Goal: Find contact information: Find contact information

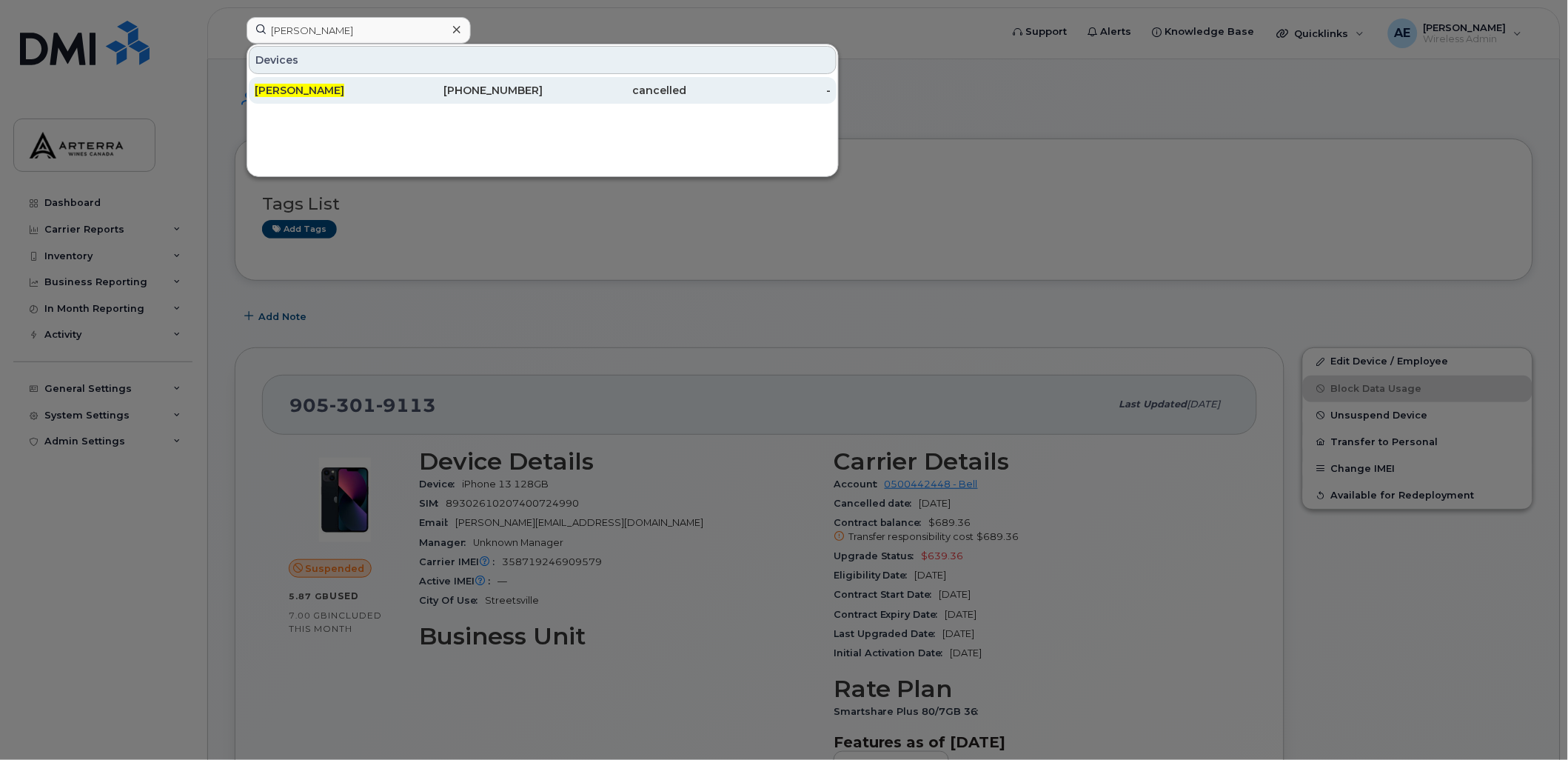
type input "Nick Greco"
drag, startPoint x: 268, startPoint y: 89, endPoint x: 445, endPoint y: 259, distance: 245.4
click at [268, 89] on span "Nick Greco" at bounding box center [299, 90] width 90 height 13
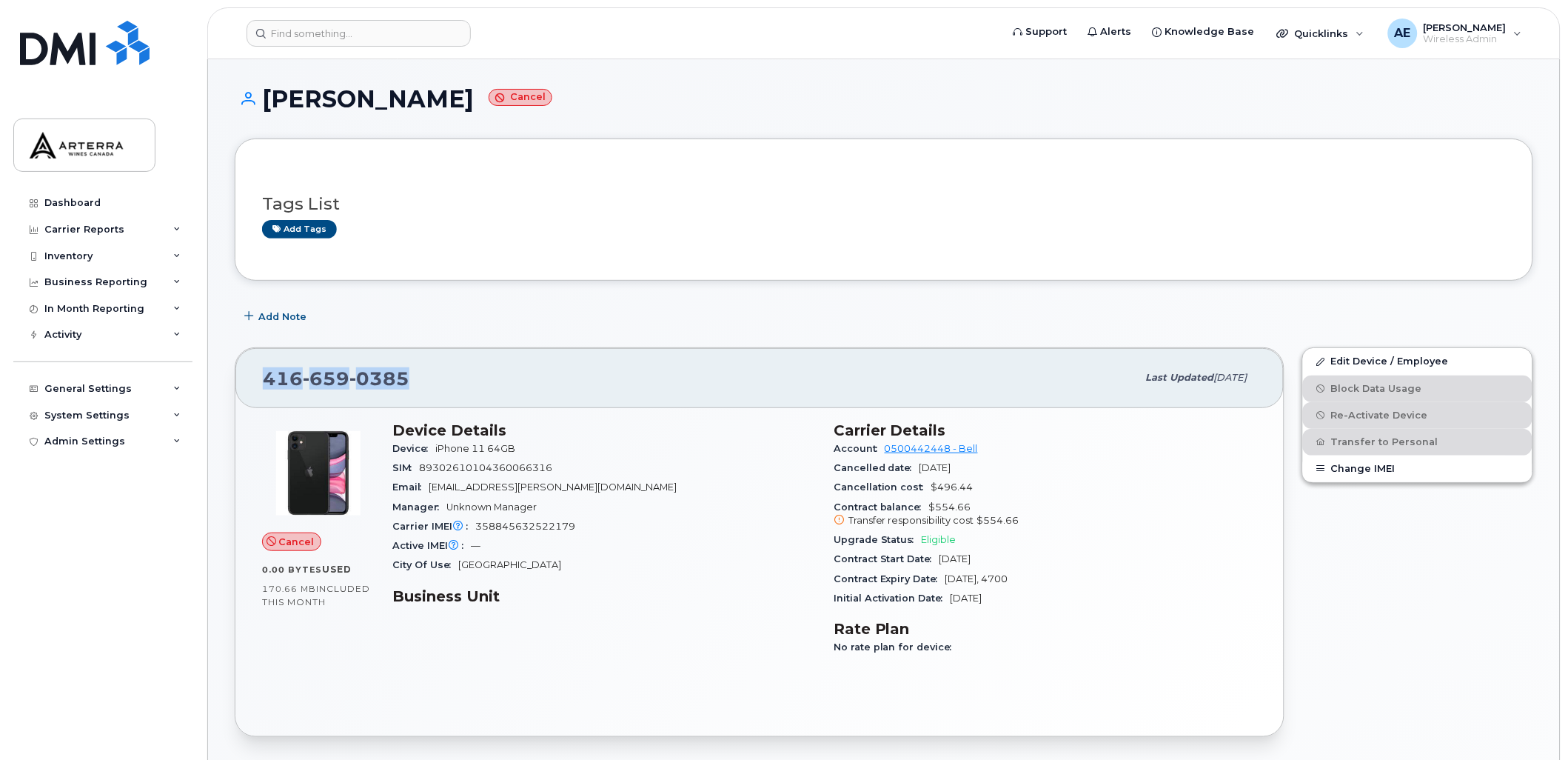
drag, startPoint x: 426, startPoint y: 378, endPoint x: 268, endPoint y: 371, distance: 158.2
click at [268, 371] on div "416 659 0385" at bounding box center [700, 377] width 874 height 31
copy span "416 659 0385"
click at [379, 31] on input at bounding box center [359, 33] width 224 height 27
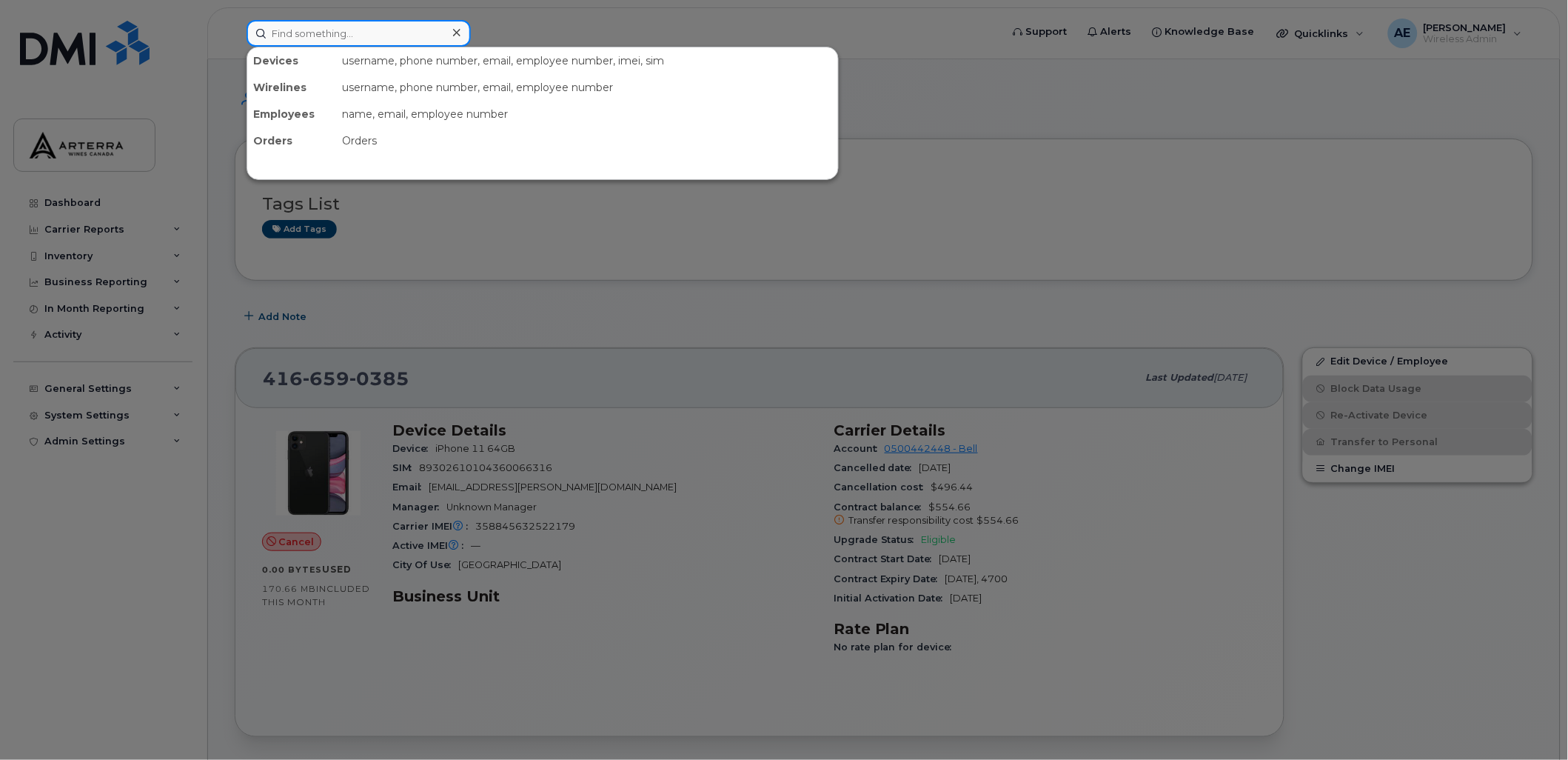
paste input "Al Rowe"
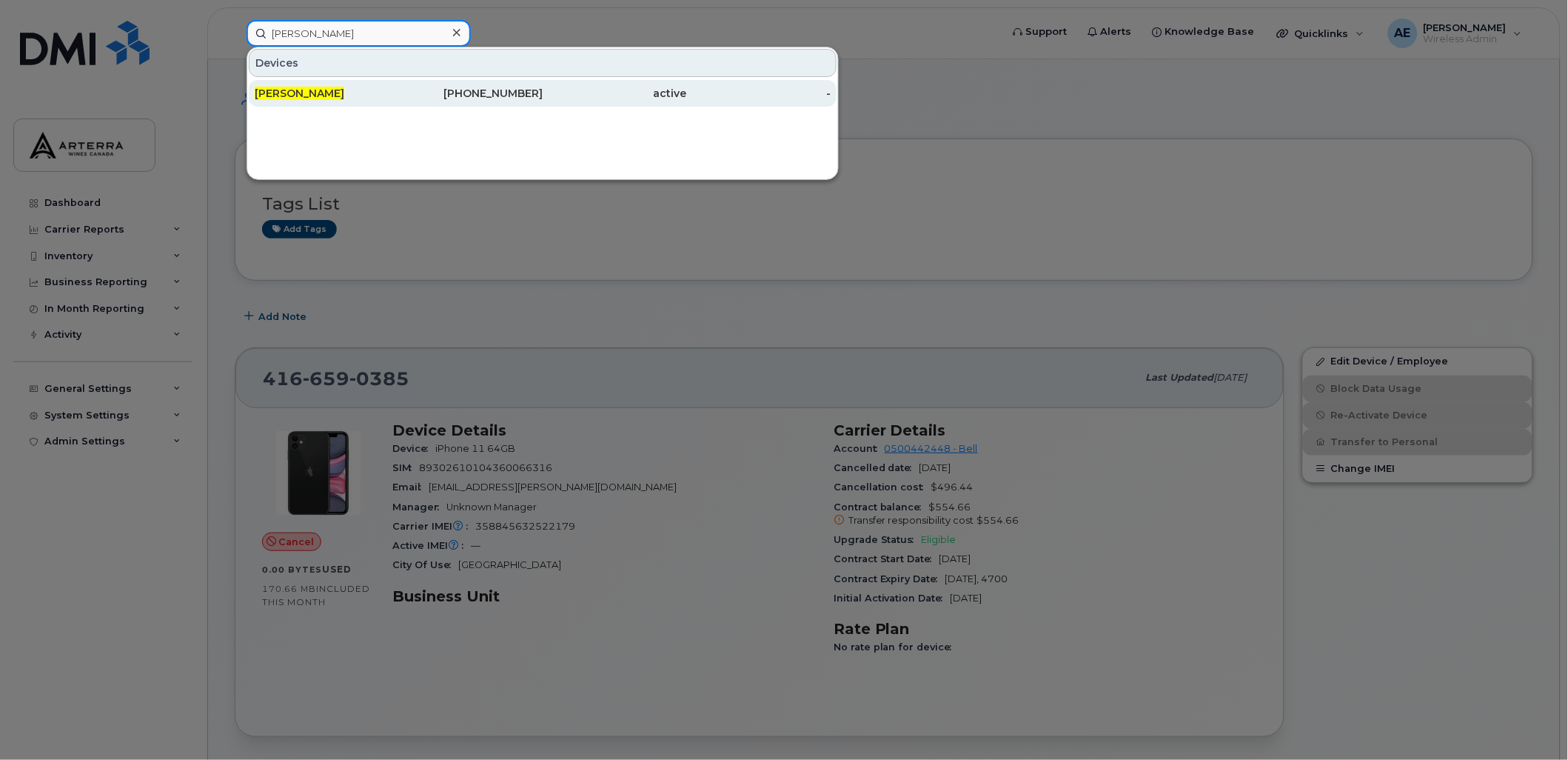
type input "Al Rowe"
click at [291, 102] on div "Al Rowe" at bounding box center [327, 93] width 144 height 27
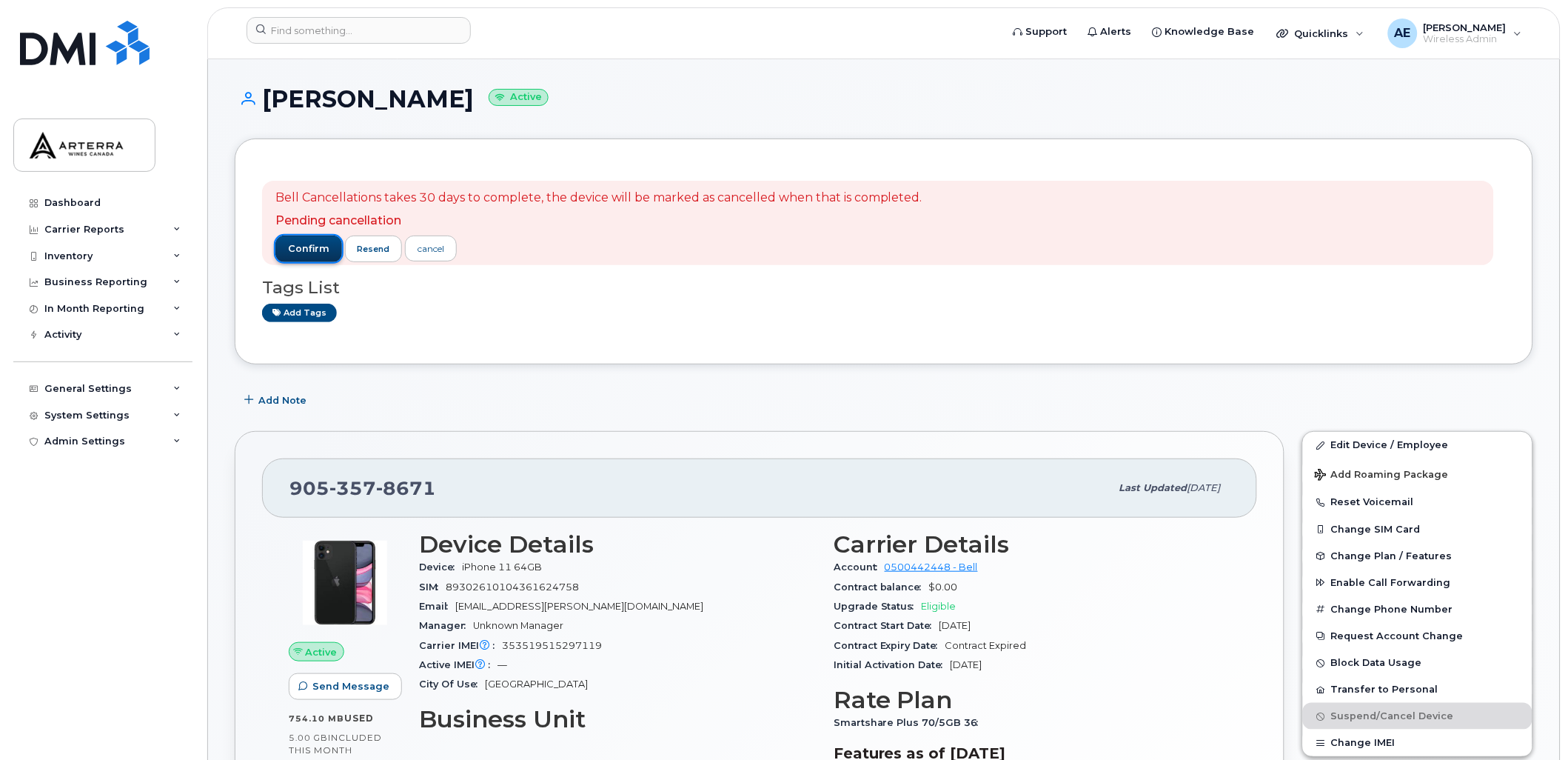
click at [311, 247] on span "confirm" at bounding box center [309, 248] width 41 height 13
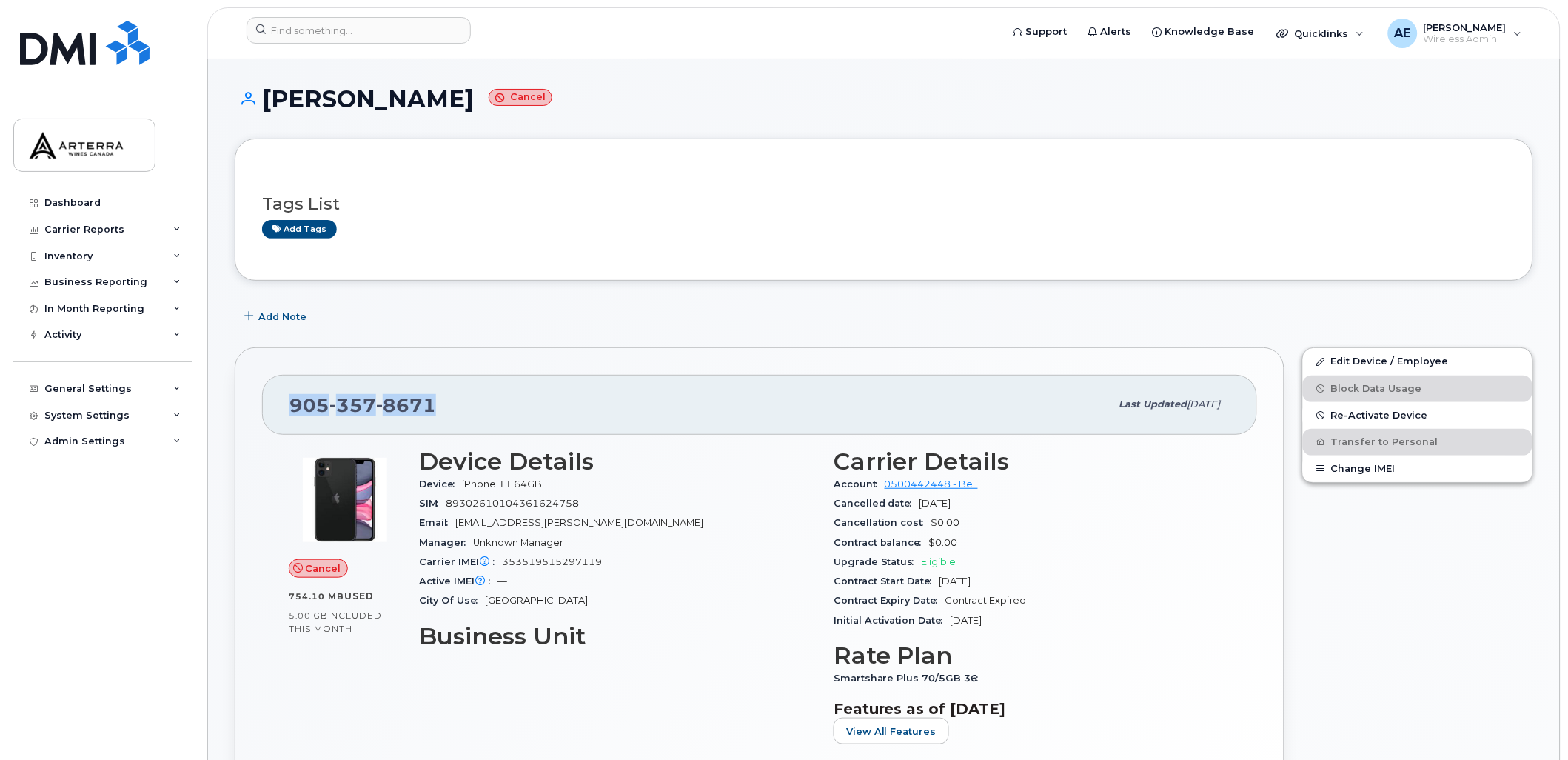
drag, startPoint x: 291, startPoint y: 403, endPoint x: 432, endPoint y: 402, distance: 141.0
click at [432, 402] on span "[PHONE_NUMBER]" at bounding box center [363, 405] width 146 height 22
drag, startPoint x: 432, startPoint y: 402, endPoint x: 422, endPoint y: 400, distance: 10.2
copy span "905 357 8671"
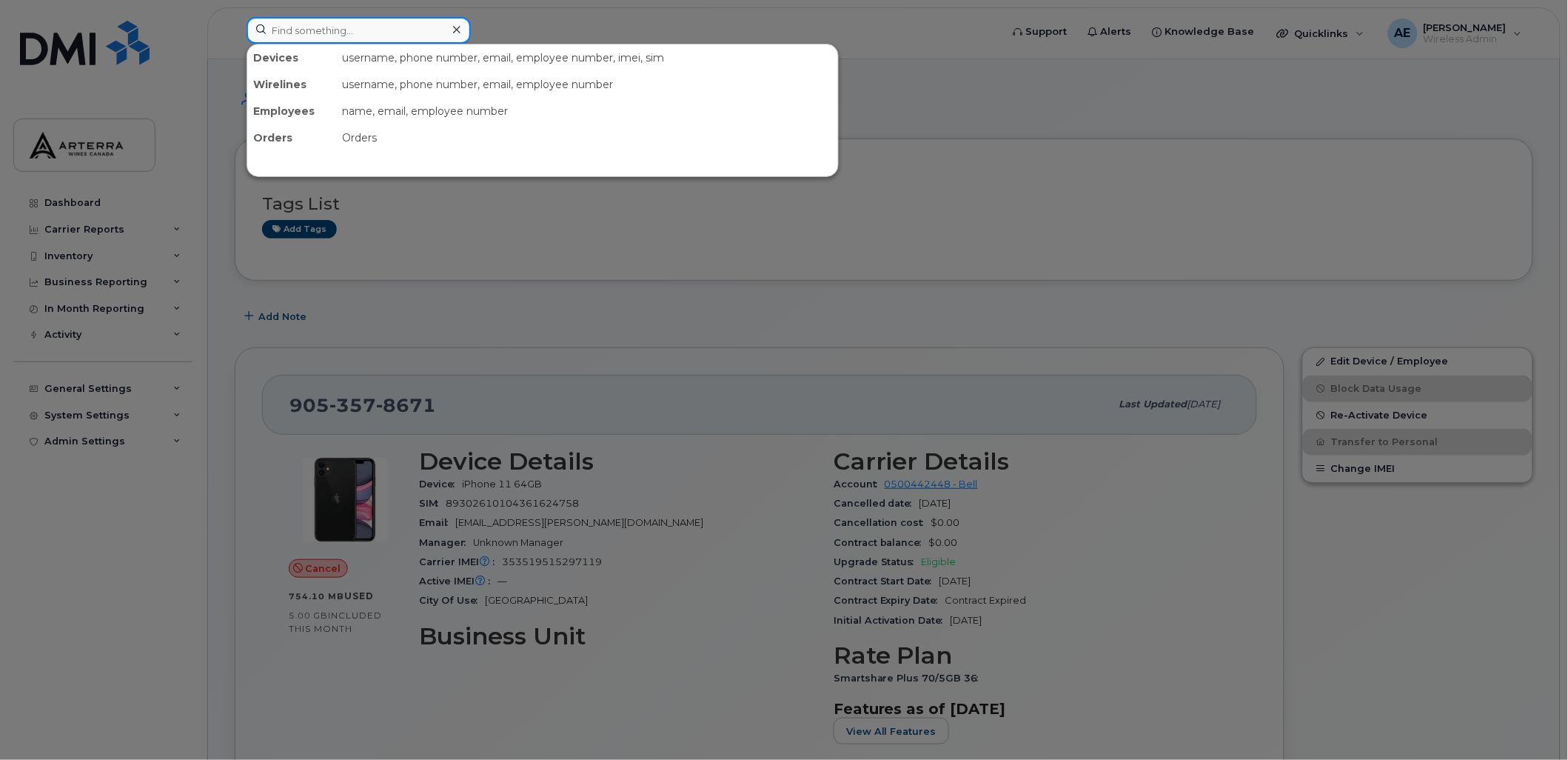
paste input "905-301-2412"
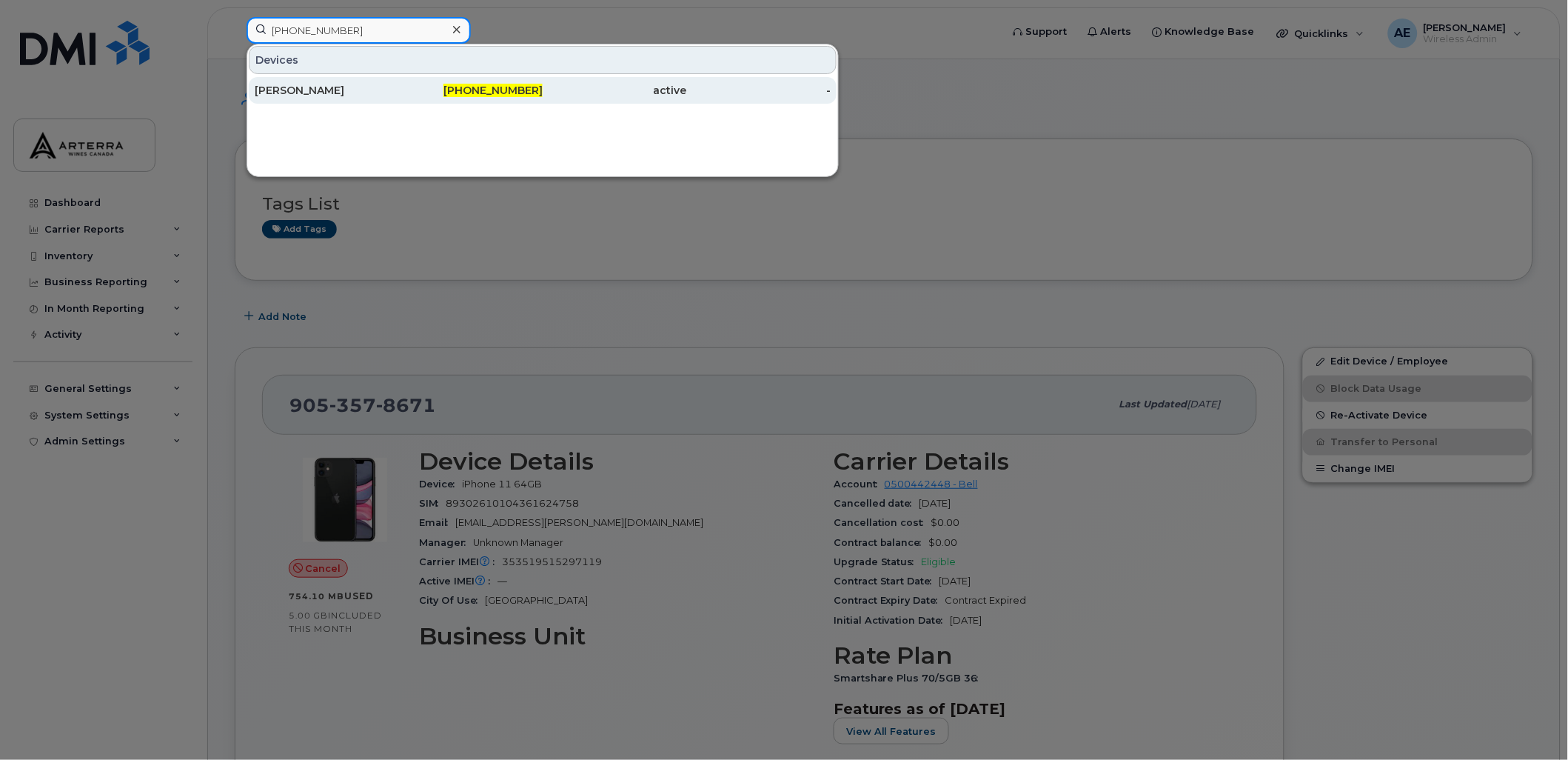
type input "905-301-2412"
click at [291, 102] on div "Peter Kuk" at bounding box center [327, 90] width 144 height 27
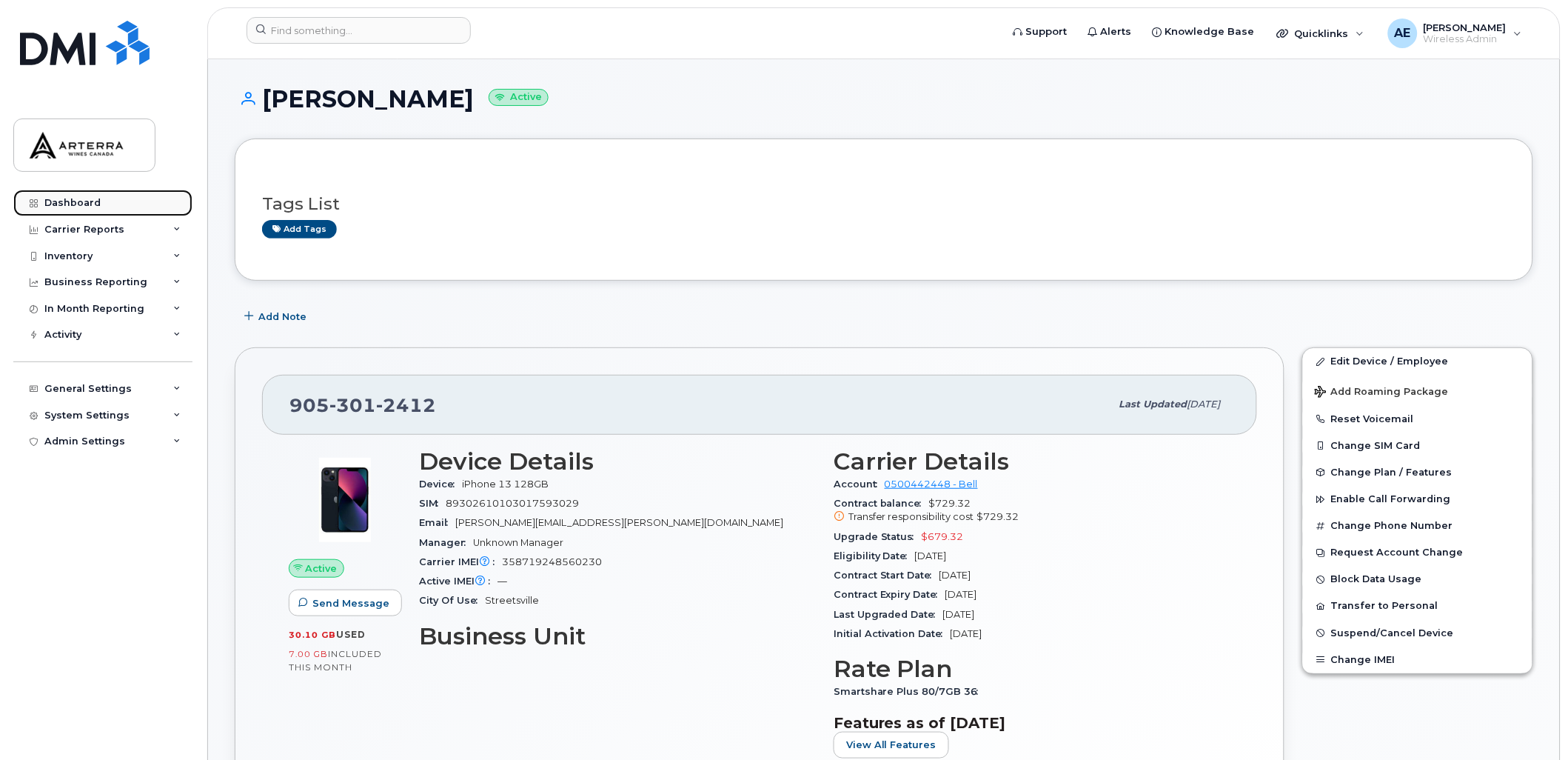
click at [84, 209] on link "Dashboard" at bounding box center [102, 203] width 179 height 27
